Goal: Book appointment/travel/reservation

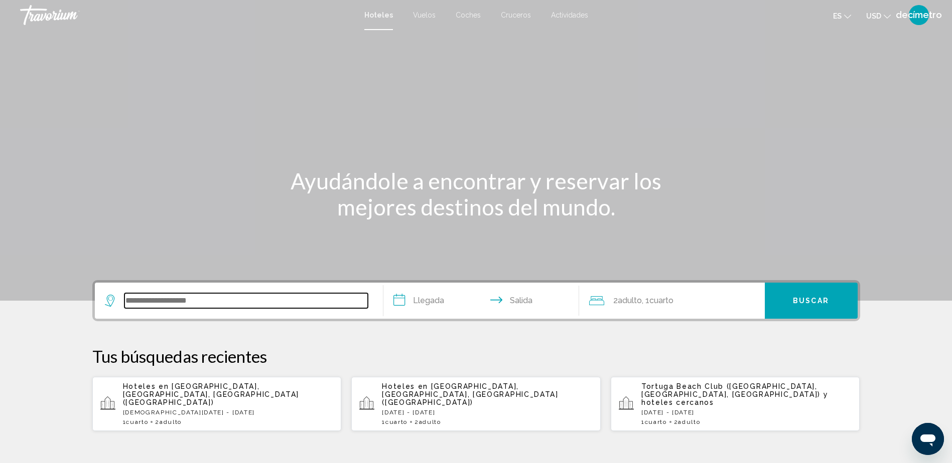
click at [193, 304] on input "Widget de búsqueda" at bounding box center [245, 300] width 243 height 15
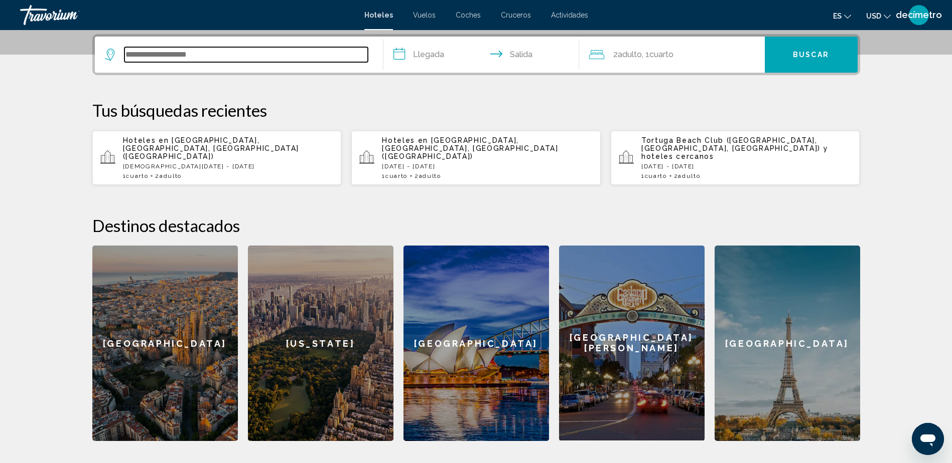
scroll to position [248, 0]
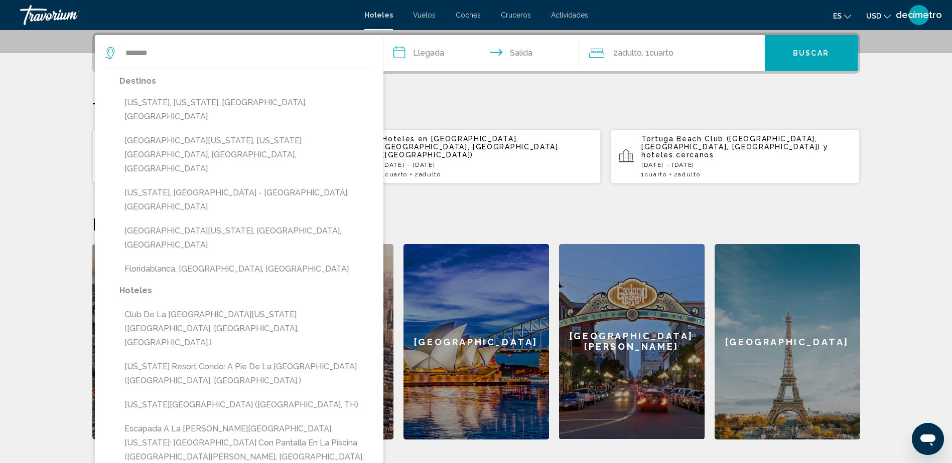
click at [186, 131] on button "[GEOGRAPHIC_DATA][US_STATE], [US_STATE][GEOGRAPHIC_DATA], [GEOGRAPHIC_DATA], [G…" at bounding box center [246, 154] width 254 height 47
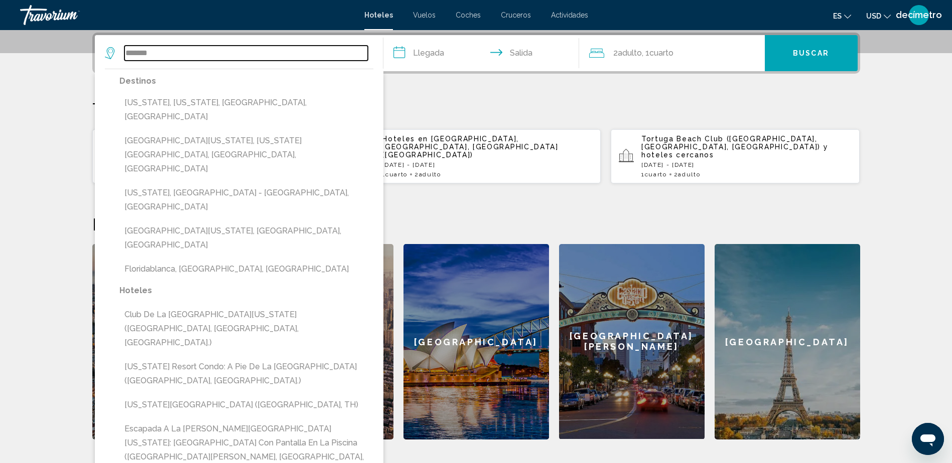
type input "**********"
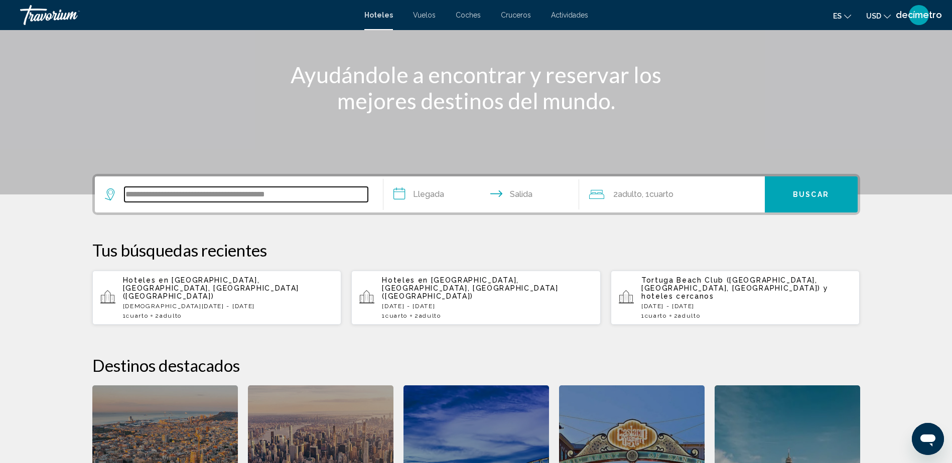
scroll to position [47, 0]
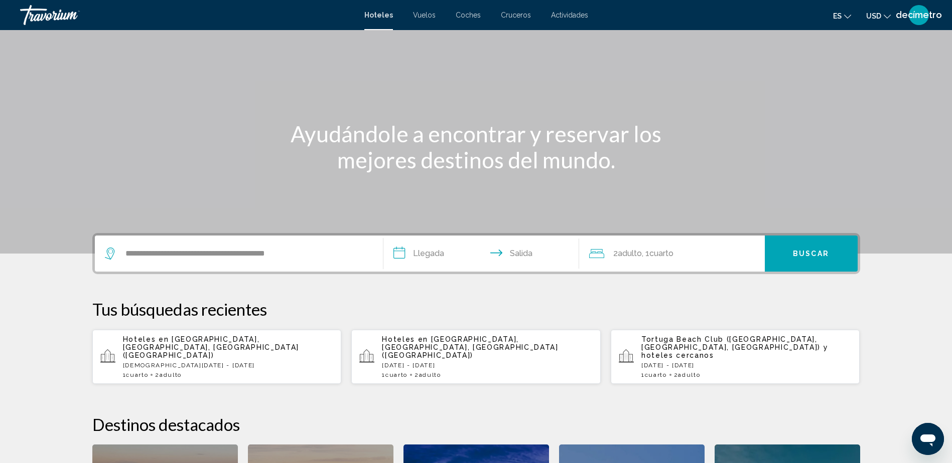
click at [437, 257] on input "**********" at bounding box center [483, 255] width 200 height 39
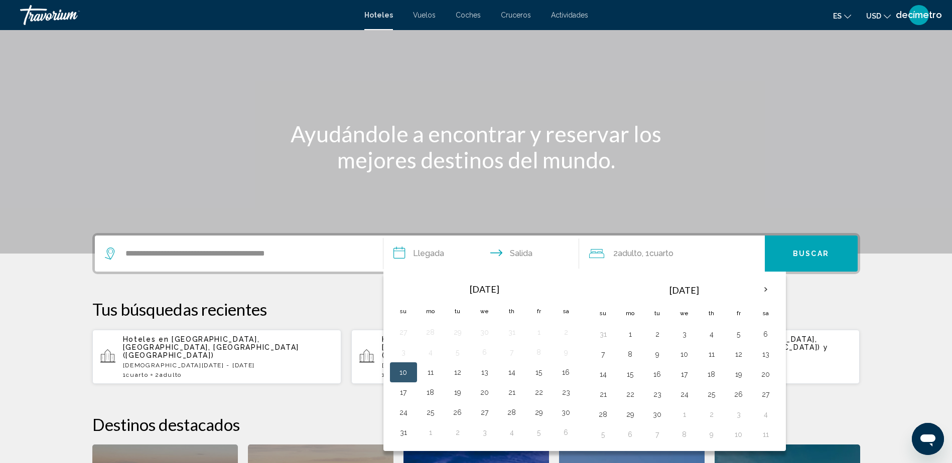
scroll to position [248, 0]
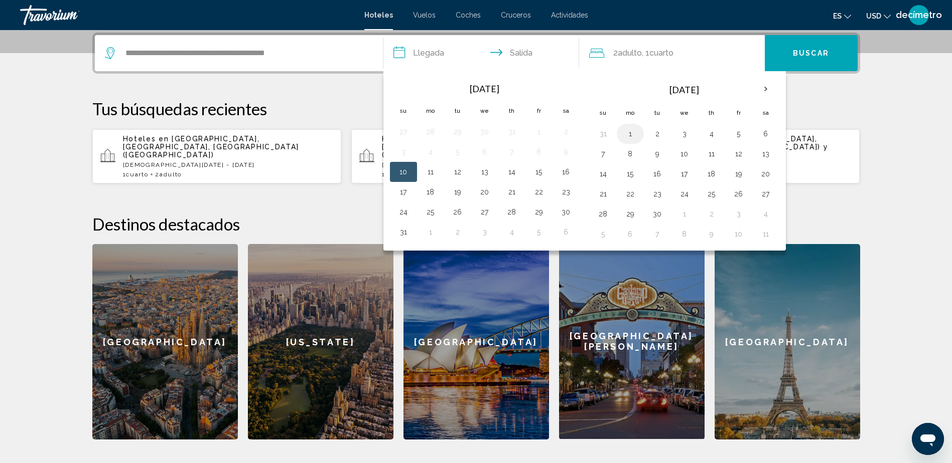
click at [632, 135] on button "1" at bounding box center [630, 134] width 16 height 14
click at [567, 211] on button "30" at bounding box center [566, 212] width 16 height 14
type input "**********"
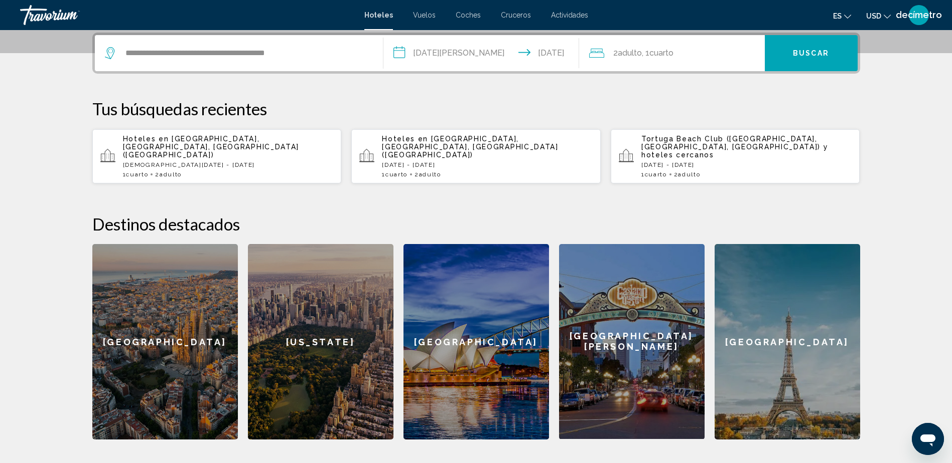
click at [808, 57] on span "Buscar" at bounding box center [811, 54] width 36 height 8
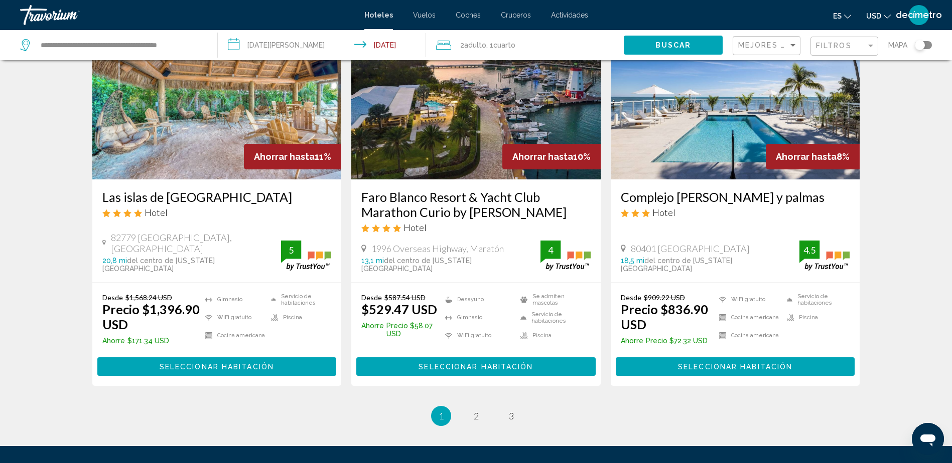
scroll to position [1254, 0]
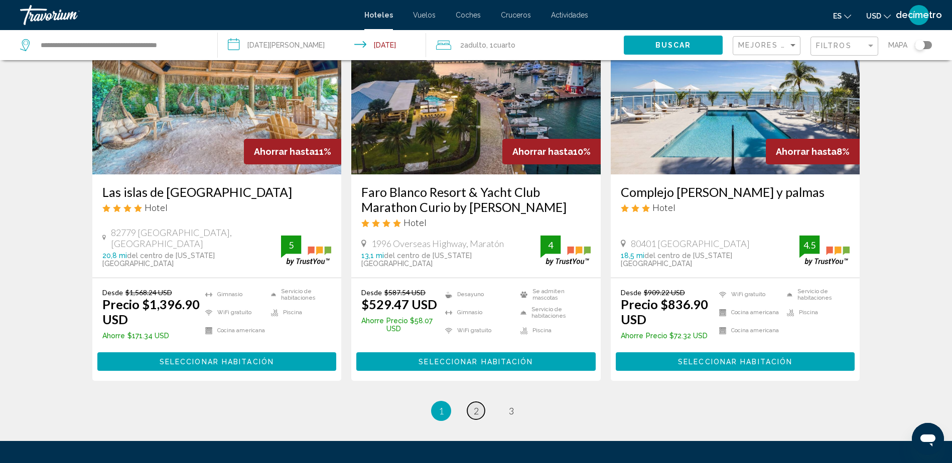
click at [476, 406] on span "2" at bounding box center [476, 411] width 5 height 11
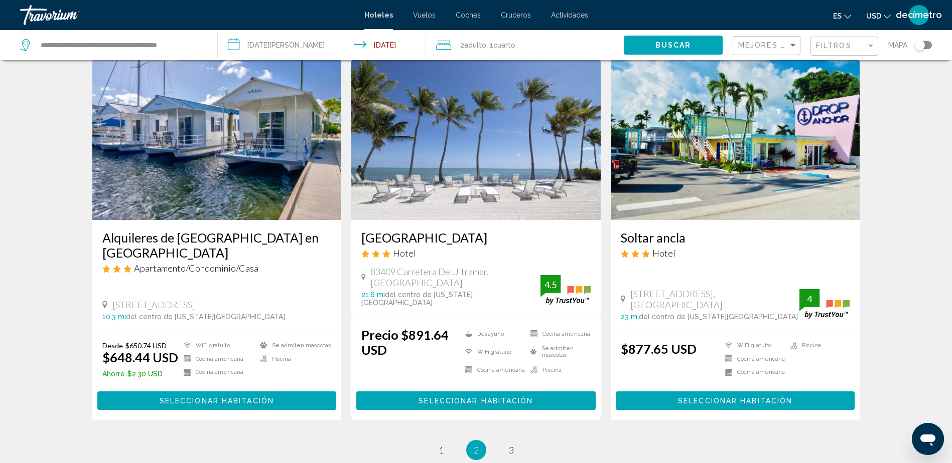
scroll to position [1204, 0]
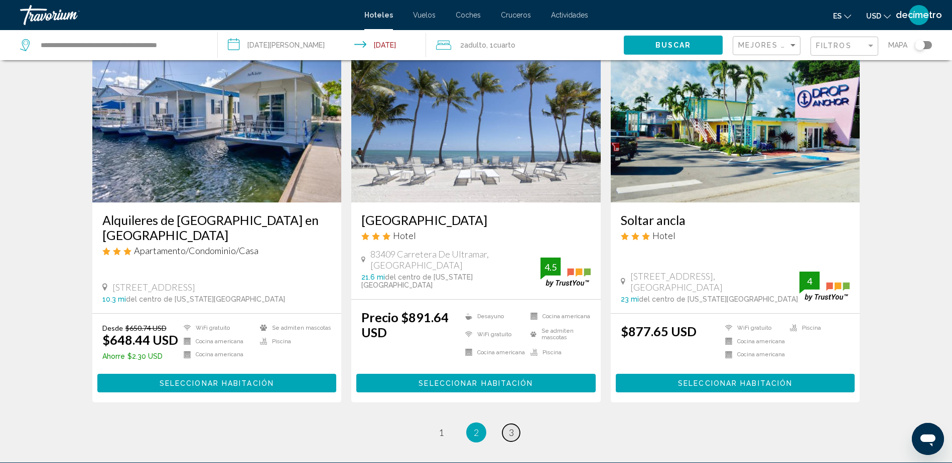
click at [515, 424] on link "página 3" at bounding box center [511, 433] width 18 height 18
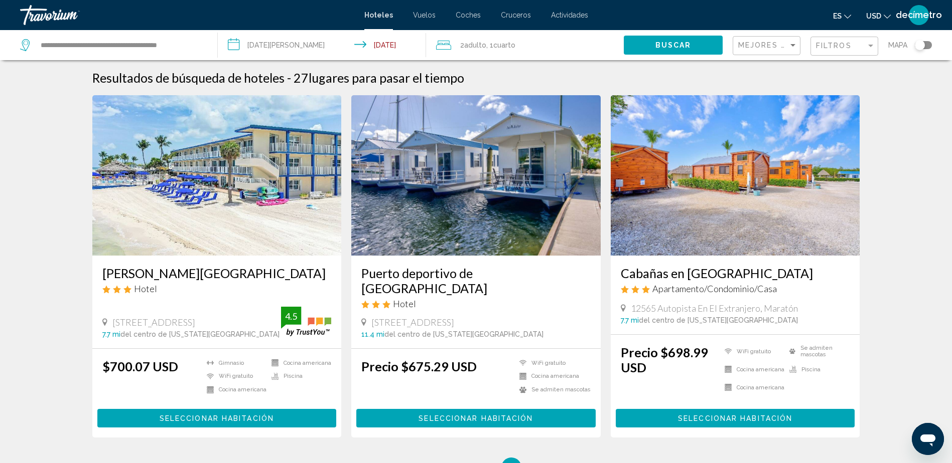
click at [48, 13] on div "Travorium" at bounding box center [70, 15] width 100 height 20
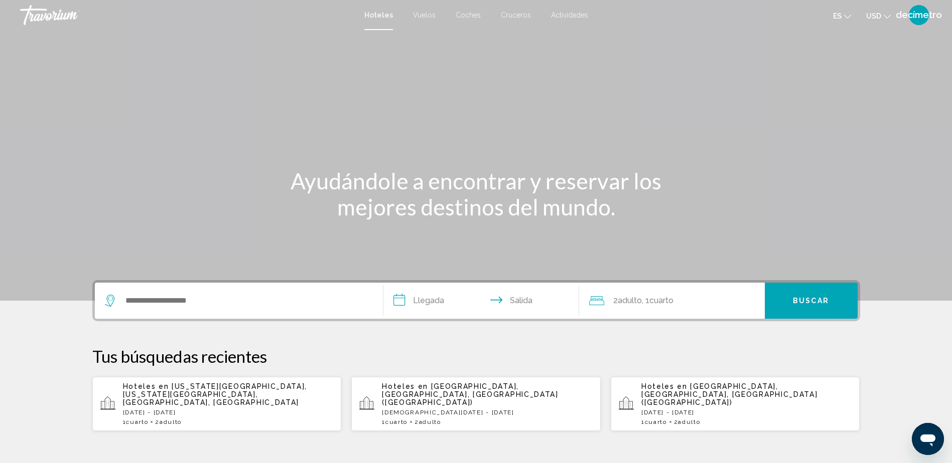
click at [43, 17] on div "Travorium" at bounding box center [70, 15] width 100 height 20
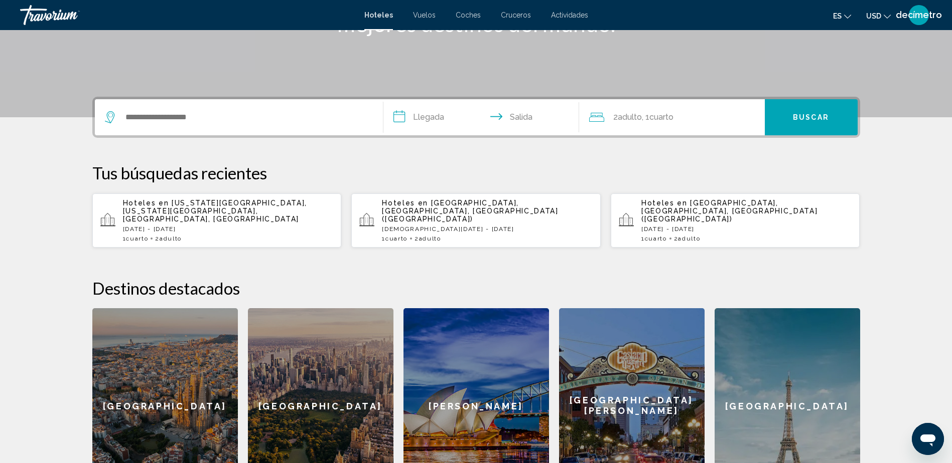
scroll to position [201, 0]
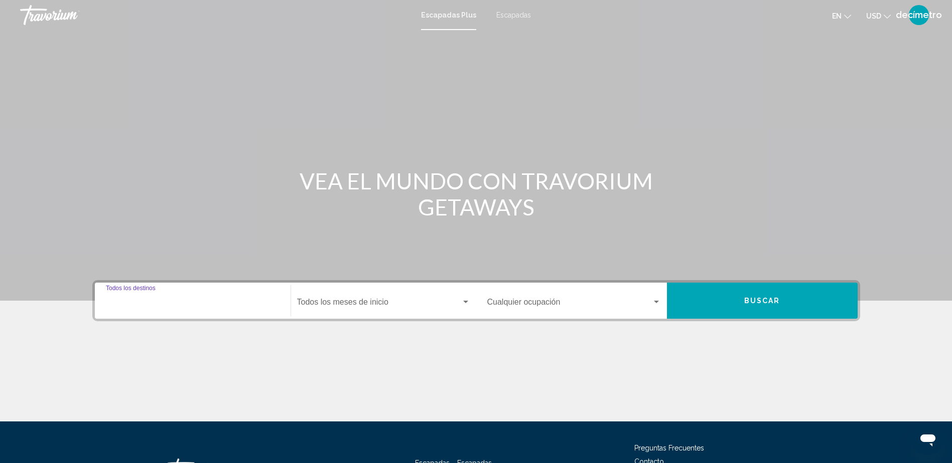
click at [188, 302] on input "Destination Todos los destinos" at bounding box center [193, 304] width 174 height 9
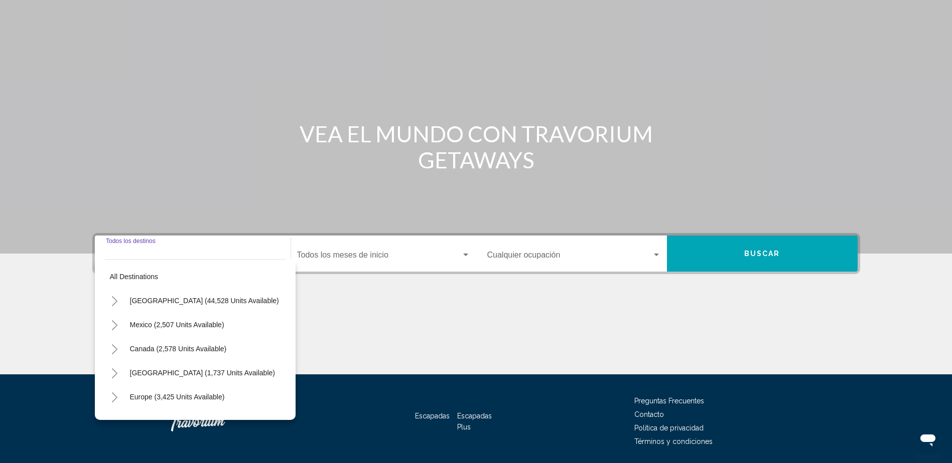
scroll to position [81, 0]
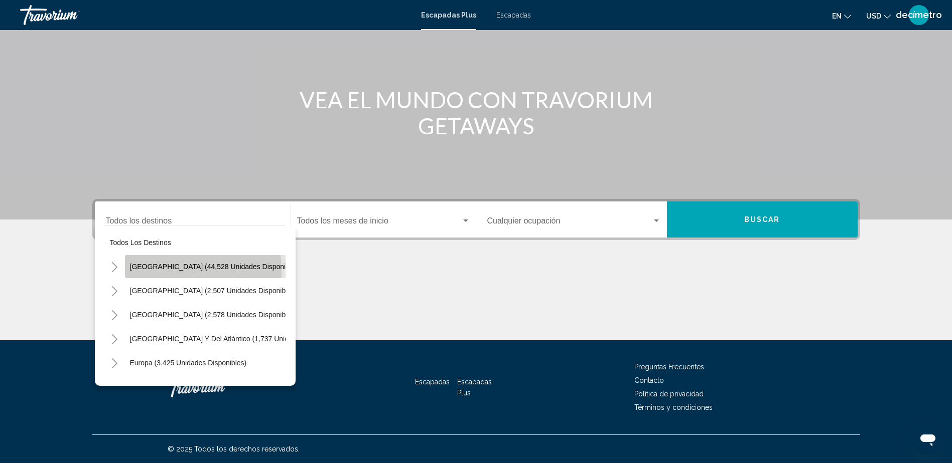
click at [150, 272] on button "Estados Unidos (44,528 unidades disponibles)" at bounding box center [215, 266] width 181 height 23
type input "**********"
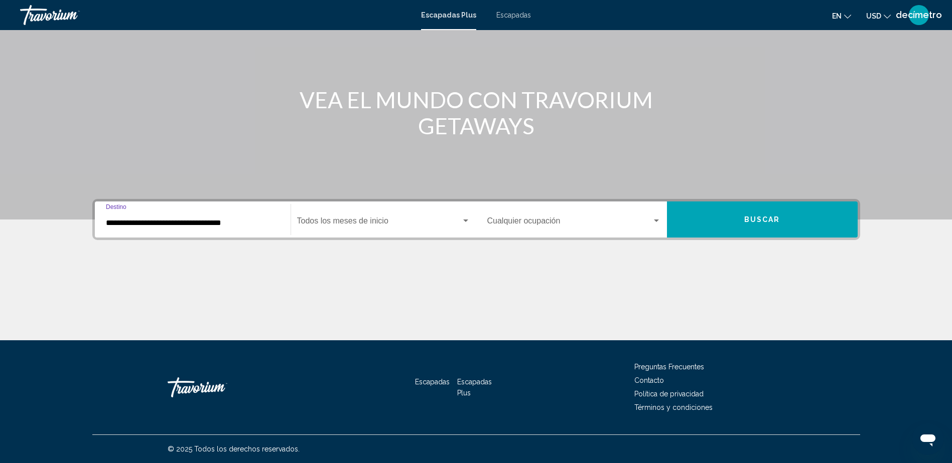
click at [465, 220] on div "Widget de búsqueda" at bounding box center [465, 221] width 5 height 3
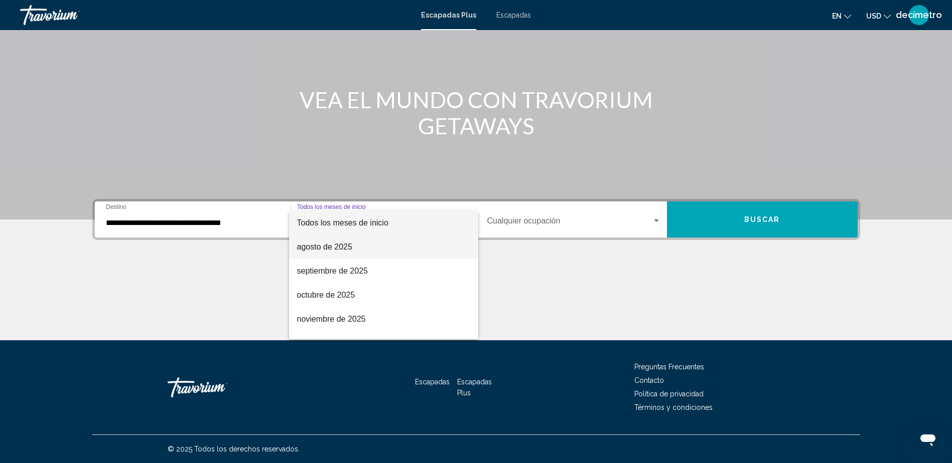
click at [330, 249] on font "agosto de 2025" at bounding box center [324, 247] width 55 height 9
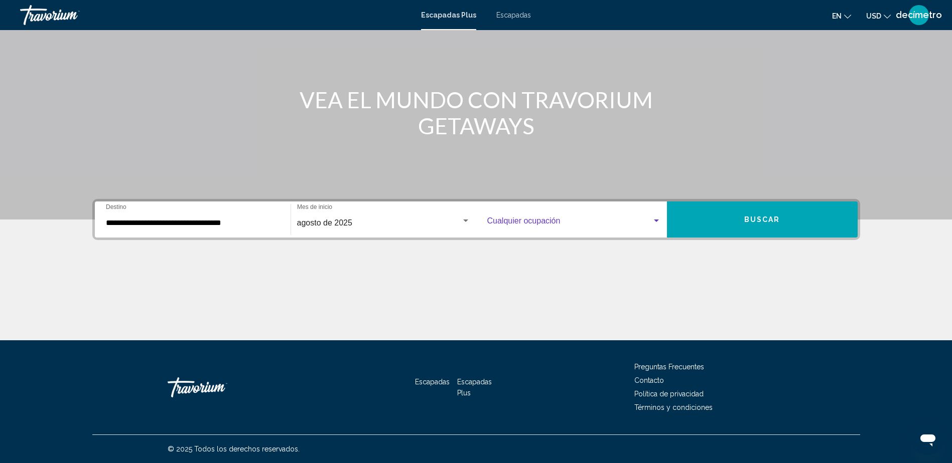
click at [655, 221] on div "Widget de búsqueda" at bounding box center [656, 221] width 5 height 3
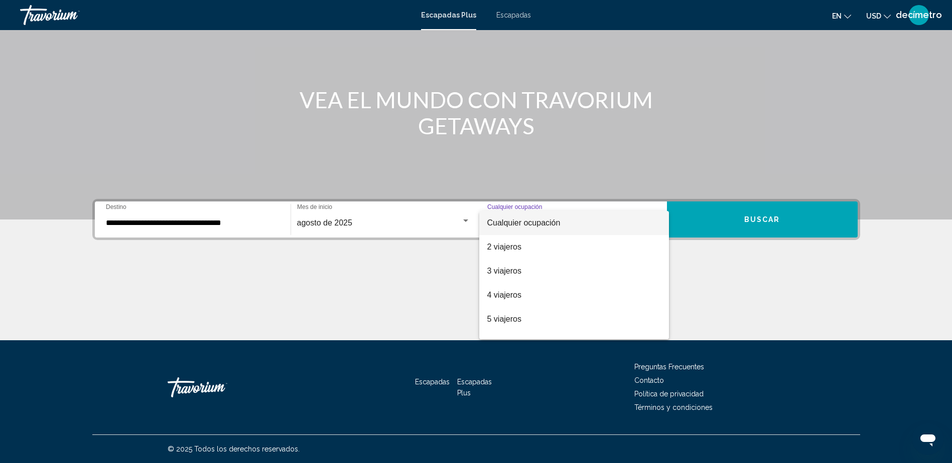
click at [769, 229] on div at bounding box center [476, 231] width 952 height 463
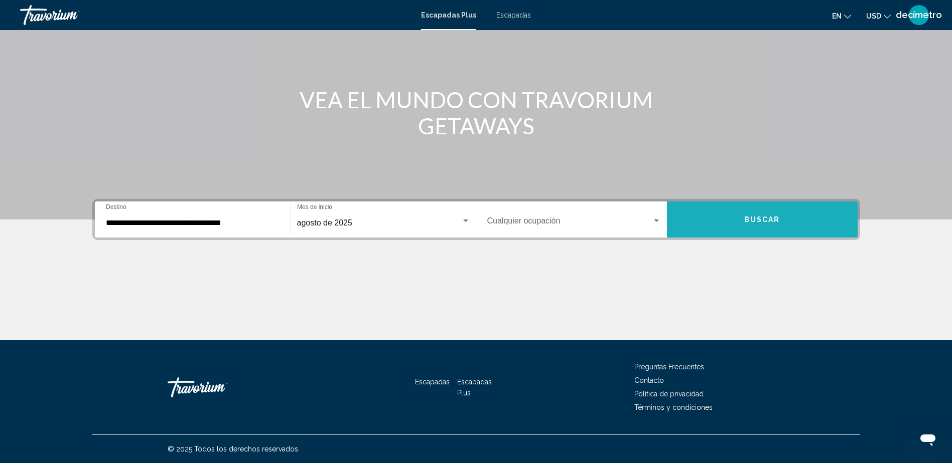
click at [762, 222] on span "Buscar" at bounding box center [762, 220] width 36 height 8
